Goal: Task Accomplishment & Management: Manage account settings

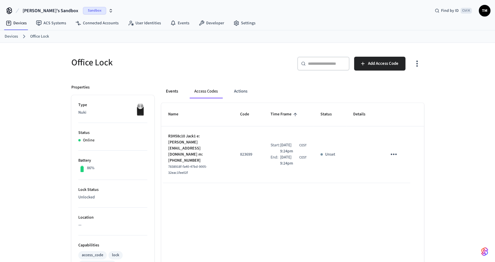
click at [167, 87] on button "Events" at bounding box center [171, 92] width 21 height 14
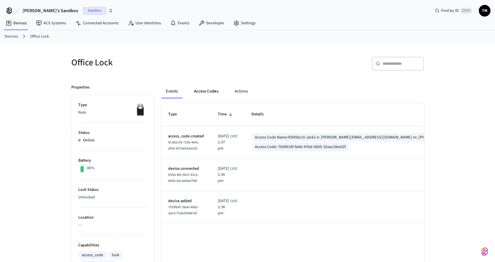
click at [209, 91] on button "Access Codes" at bounding box center [206, 92] width 34 height 14
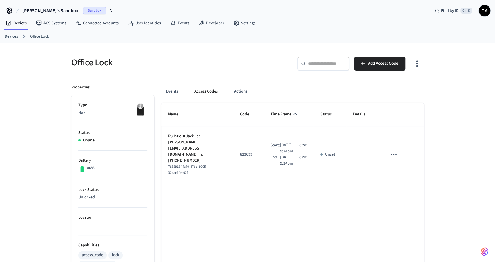
click at [397, 152] on icon "sticky table" at bounding box center [393, 154] width 9 height 9
click at [409, 186] on li "Delete" at bounding box center [407, 183] width 28 height 15
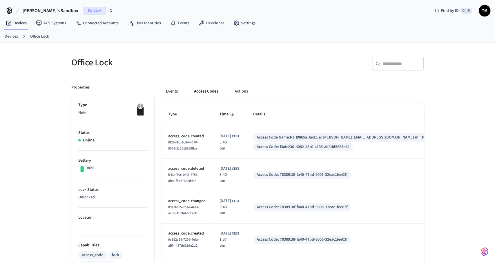
click at [207, 90] on button "Access Codes" at bounding box center [206, 92] width 34 height 14
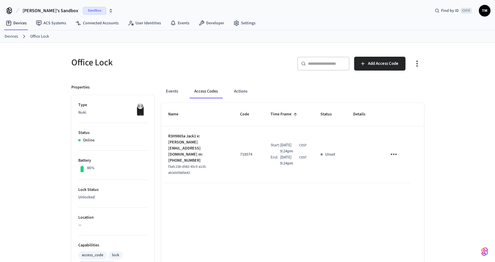
click at [396, 154] on icon "sticky table" at bounding box center [393, 154] width 6 height 1
click at [407, 181] on li "Delete" at bounding box center [409, 180] width 28 height 15
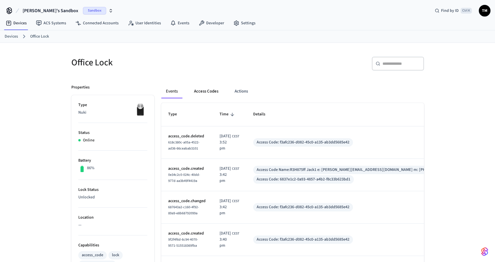
click at [209, 90] on button "Access Codes" at bounding box center [206, 92] width 34 height 14
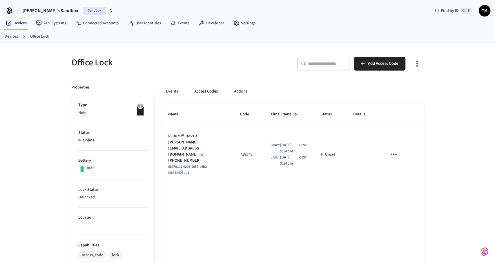
click at [394, 150] on icon "sticky table" at bounding box center [393, 154] width 9 height 9
click at [411, 184] on li "Delete" at bounding box center [407, 183] width 28 height 15
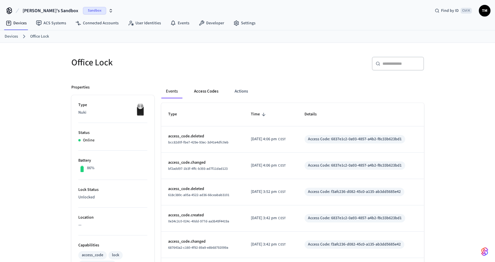
click at [212, 92] on button "Access Codes" at bounding box center [206, 92] width 34 height 14
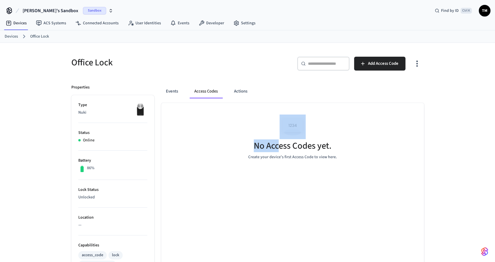
drag, startPoint x: 276, startPoint y: 125, endPoint x: 309, endPoint y: 134, distance: 33.2
click at [307, 134] on div "No Access Codes yet. Create your device's first Access Code to view here." at bounding box center [292, 137] width 262 height 69
click at [317, 137] on div "No Access Codes yet. Create your device's first Access Code to view here." at bounding box center [292, 137] width 262 height 69
drag, startPoint x: 311, startPoint y: 145, endPoint x: 259, endPoint y: 145, distance: 52.1
click at [263, 145] on h5 "No Access Codes yet." at bounding box center [292, 146] width 78 height 12
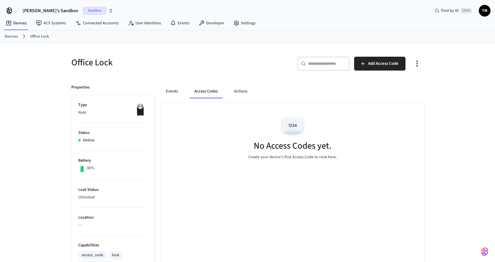
click at [259, 145] on h5 "No Access Codes yet." at bounding box center [292, 146] width 78 height 12
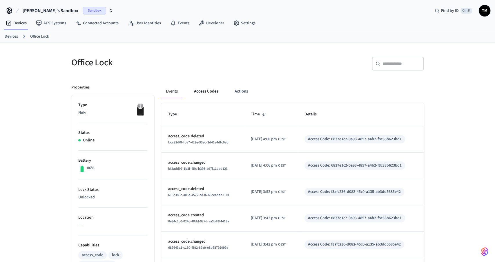
click at [207, 87] on button "Access Codes" at bounding box center [206, 92] width 34 height 14
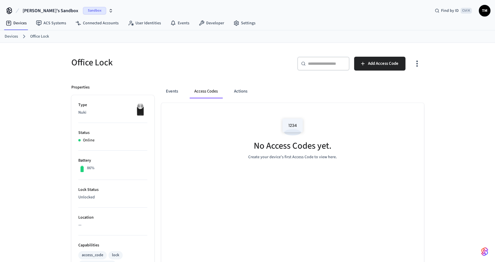
click at [377, 104] on div "No Access Codes yet. Create your device's first Access Code to view here." at bounding box center [292, 137] width 262 height 69
click at [320, 92] on div "Events Access Codes Actions" at bounding box center [292, 92] width 262 height 14
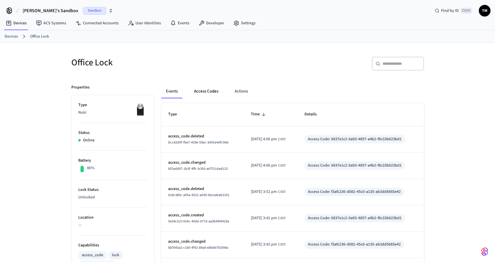
click at [192, 94] on button "Access Codes" at bounding box center [206, 92] width 34 height 14
